Goal: Information Seeking & Learning: Learn about a topic

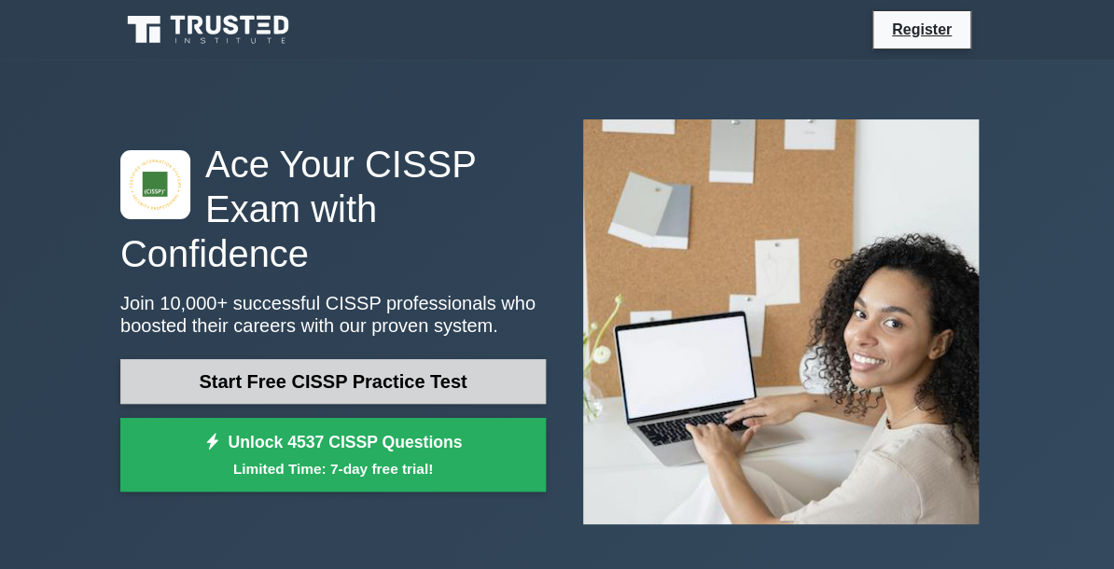
click at [370, 359] on link "Start Free CISSP Practice Test" at bounding box center [332, 381] width 425 height 45
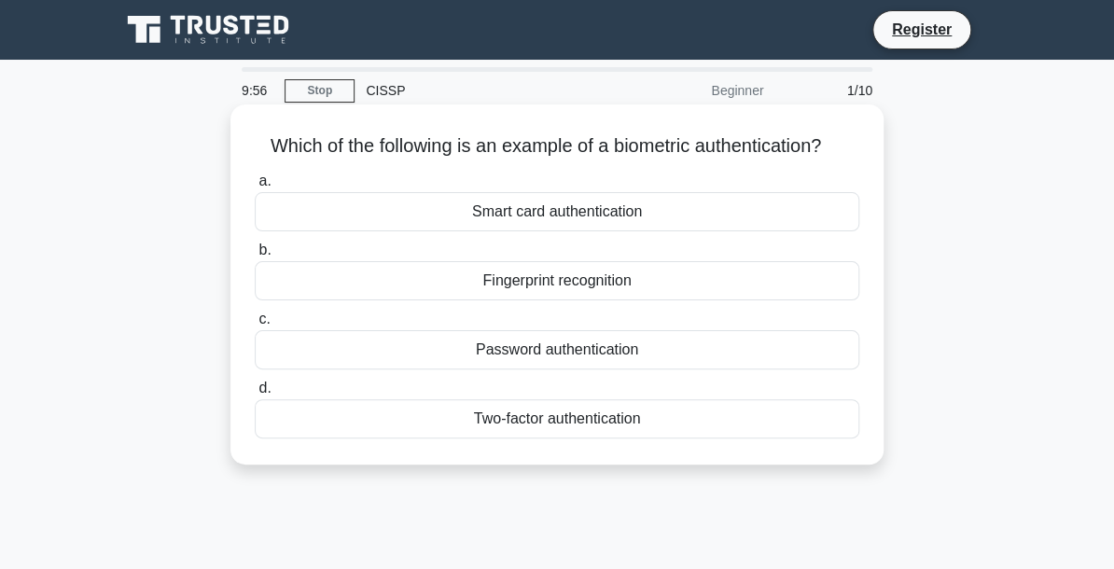
click at [480, 290] on div "Fingerprint recognition" at bounding box center [557, 280] width 605 height 39
click at [255, 257] on input "b. Fingerprint recognition" at bounding box center [255, 250] width 0 height 12
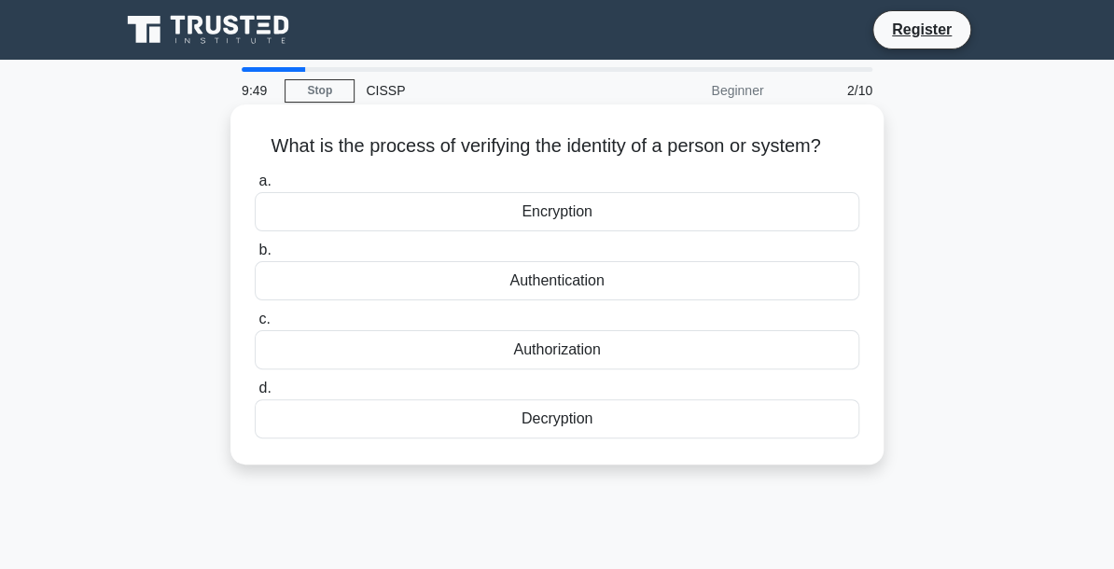
click at [527, 292] on div "Authentication" at bounding box center [557, 280] width 605 height 39
click at [255, 257] on input "b. Authentication" at bounding box center [255, 250] width 0 height 12
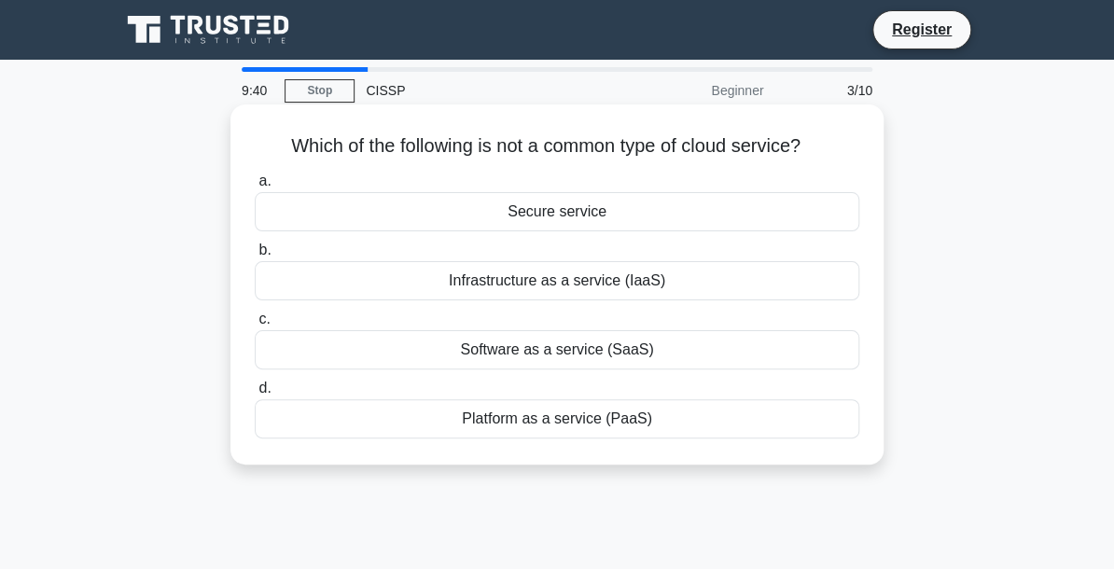
drag, startPoint x: 469, startPoint y: 302, endPoint x: 481, endPoint y: 293, distance: 14.6
click at [469, 301] on div "a. Secure service b. Infrastructure as a service (IaaS) c. d." at bounding box center [557, 304] width 627 height 276
click at [481, 290] on div "Infrastructure as a service (IaaS)" at bounding box center [557, 280] width 605 height 39
click at [255, 257] on input "b. Infrastructure as a service (IaaS)" at bounding box center [255, 250] width 0 height 12
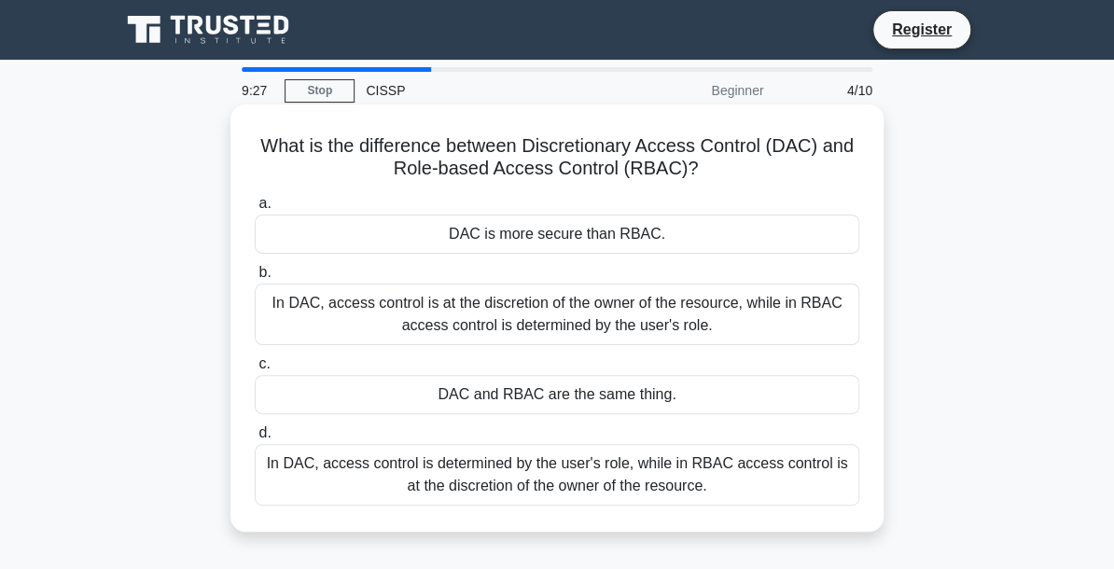
click at [517, 310] on div "In DAC, access control is at the discretion of the owner of the resource, while…" at bounding box center [557, 315] width 605 height 62
click at [255, 279] on input "b. In DAC, access control is at the discretion of the owner of the resource, wh…" at bounding box center [255, 273] width 0 height 12
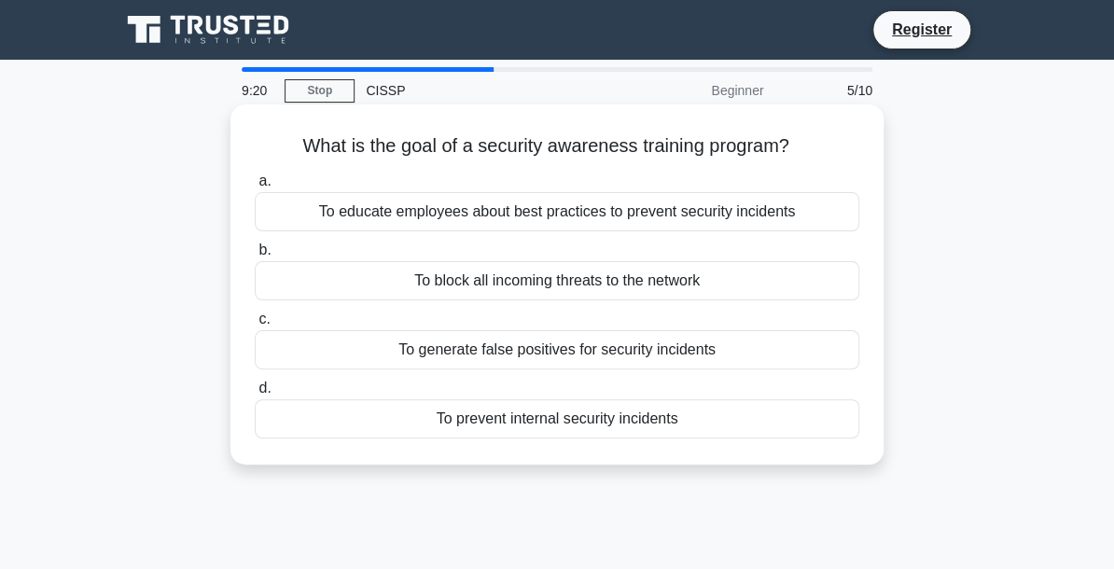
click at [533, 296] on div "To block all incoming threats to the network" at bounding box center [557, 280] width 605 height 39
click at [255, 257] on input "b. To block all incoming threats to the network" at bounding box center [255, 250] width 0 height 12
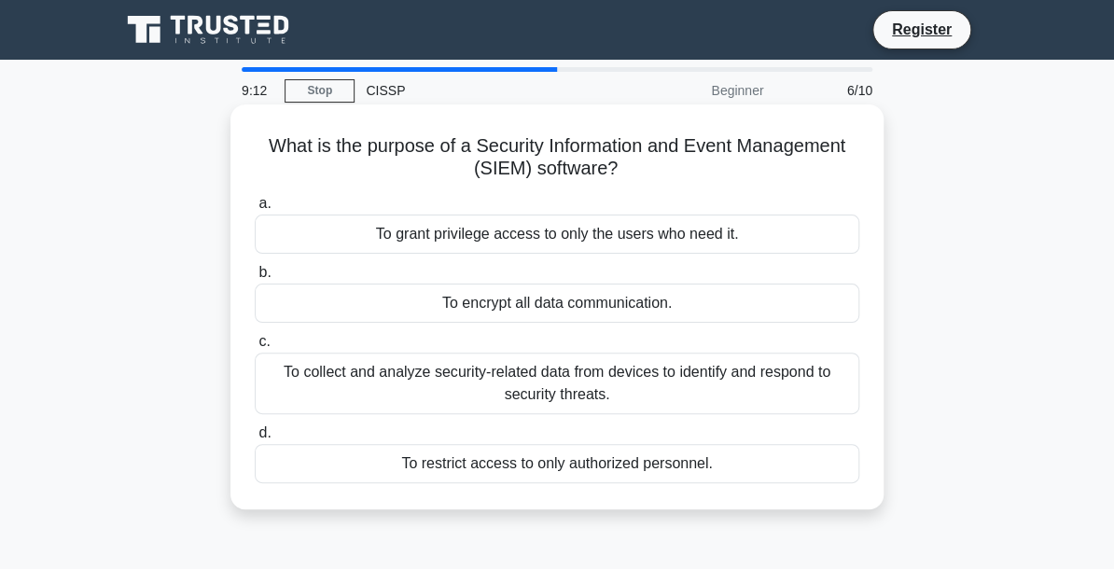
click at [278, 311] on div "To encrypt all data communication." at bounding box center [557, 303] width 605 height 39
click at [255, 279] on input "b. To encrypt all data communication." at bounding box center [255, 273] width 0 height 12
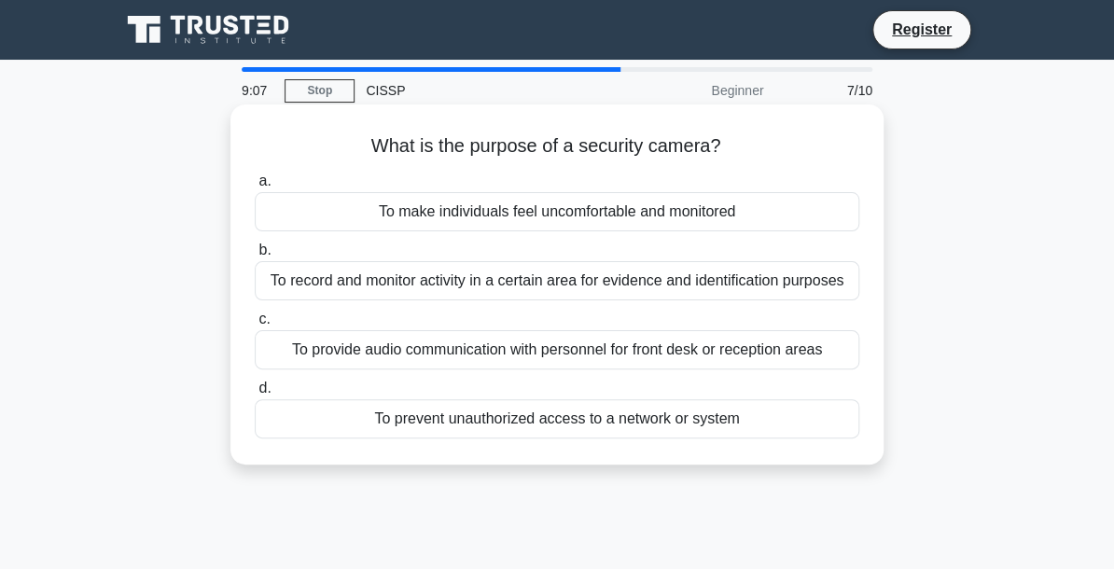
click at [477, 271] on div "To record and monitor activity in a certain area for evidence and identificatio…" at bounding box center [557, 280] width 605 height 39
click at [255, 257] on input "b. To record and monitor activity in a certain area for evidence and identifica…" at bounding box center [255, 250] width 0 height 12
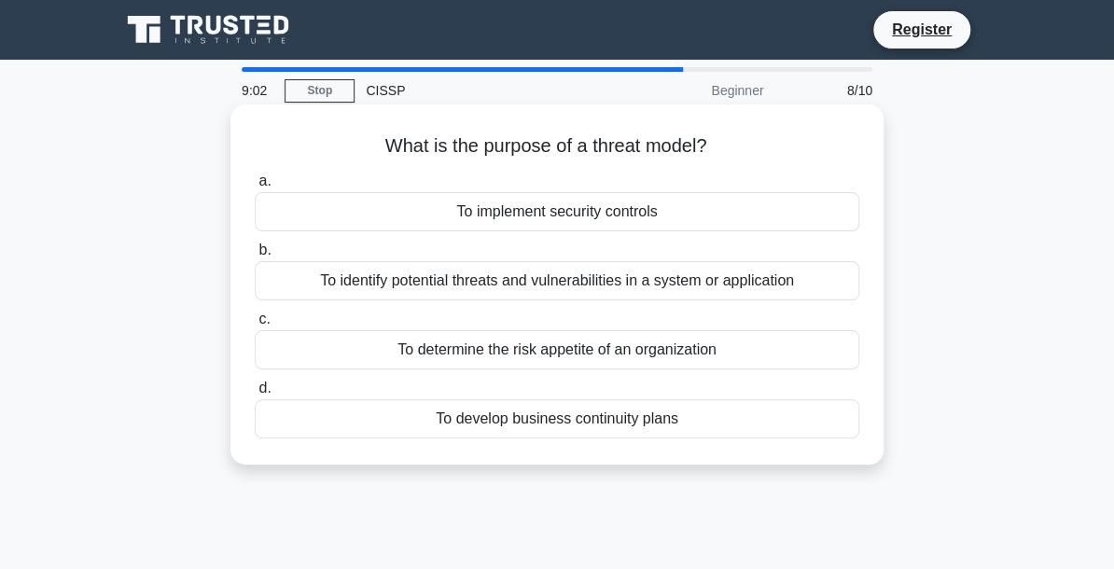
click at [515, 283] on div "To identify potential threats and vulnerabilities in a system or application" at bounding box center [557, 280] width 605 height 39
click at [255, 257] on input "b. To identify potential threats and vulnerabilities in a system or application" at bounding box center [255, 250] width 0 height 12
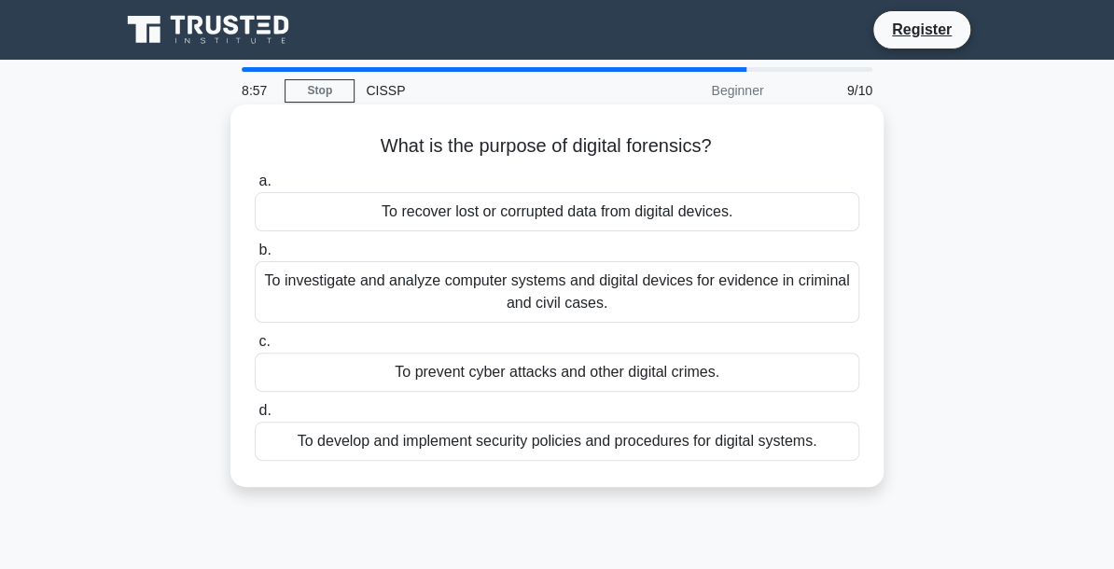
click at [516, 287] on div "To investigate and analyze computer systems and digital devices for evidence in…" at bounding box center [557, 292] width 605 height 62
click at [255, 257] on input "b. To investigate and analyze computer systems and digital devices for evidence…" at bounding box center [255, 250] width 0 height 12
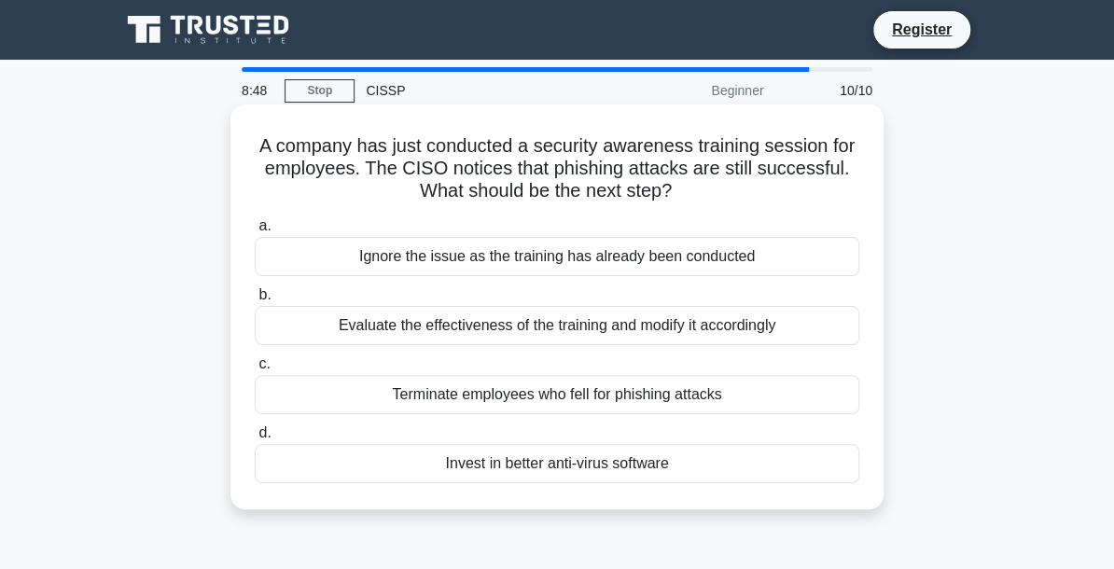
click at [585, 328] on div "Evaluate the effectiveness of the training and modify it accordingly" at bounding box center [557, 325] width 605 height 39
click at [255, 301] on input "b. Evaluate the effectiveness of the training and modify it accordingly" at bounding box center [255, 295] width 0 height 12
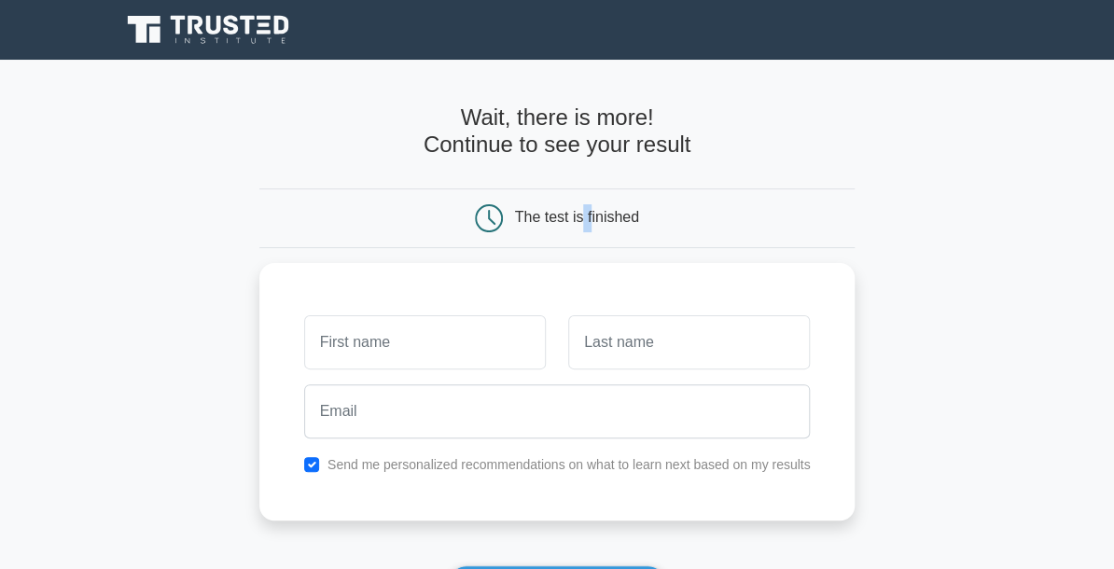
drag, startPoint x: 589, startPoint y: 216, endPoint x: 582, endPoint y: 204, distance: 13.8
click at [582, 204] on div "The test is finished" at bounding box center [556, 218] width 397 height 28
